Goal: Obtain resource: Download file/media

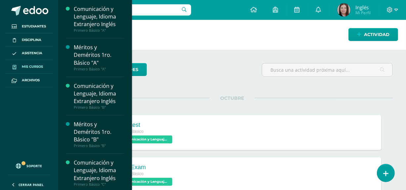
click at [27, 66] on span "Mis cursos" at bounding box center [32, 66] width 21 height 5
click at [48, 67] on link "Mis cursos" at bounding box center [29, 67] width 48 height 14
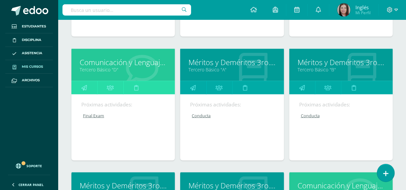
scroll to position [947, 0]
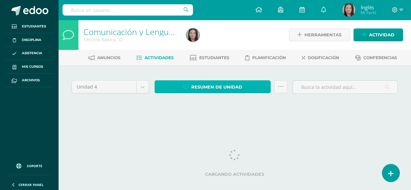
click at [208, 89] on span "Resumen de unidad" at bounding box center [216, 87] width 51 height 12
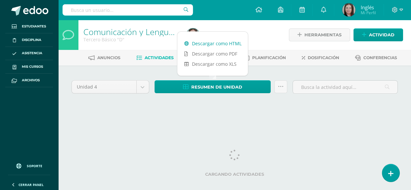
click at [205, 43] on link "Descargar como HTML" at bounding box center [212, 43] width 70 height 10
